Goal: Navigation & Orientation: Find specific page/section

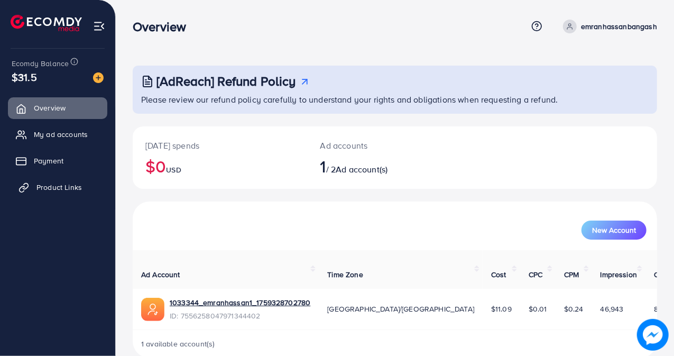
click at [82, 183] on link "Product Links" at bounding box center [57, 186] width 99 height 21
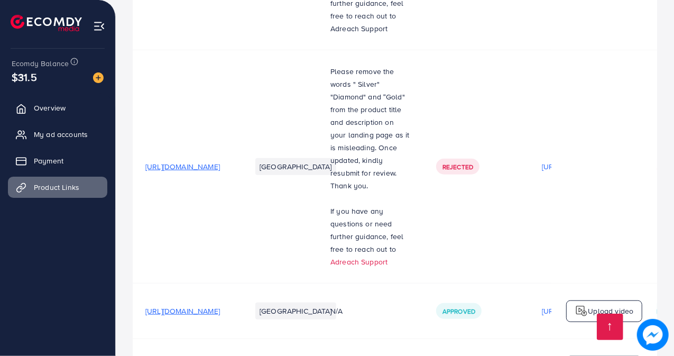
scroll to position [516, 0]
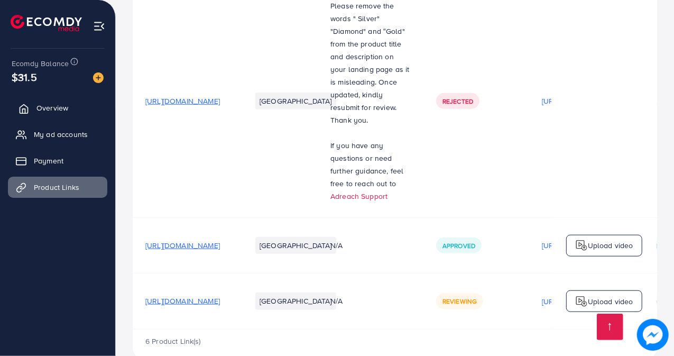
click at [68, 107] on link "Overview" at bounding box center [57, 107] width 99 height 21
